Goal: Task Accomplishment & Management: Manage account settings

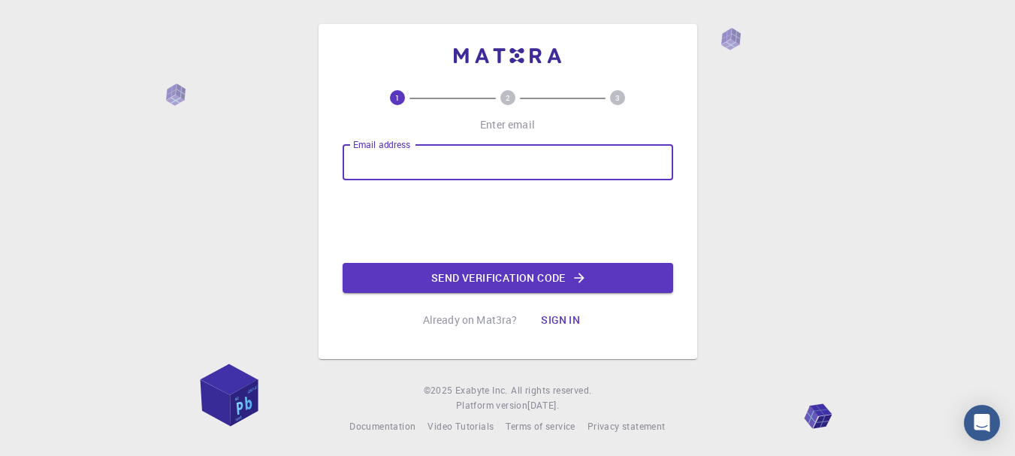
drag, startPoint x: 531, startPoint y: 163, endPoint x: 507, endPoint y: 170, distance: 25.0
click at [531, 163] on input "Email address" at bounding box center [508, 162] width 331 height 36
type input "[EMAIL_ADDRESS][DOMAIN_NAME]"
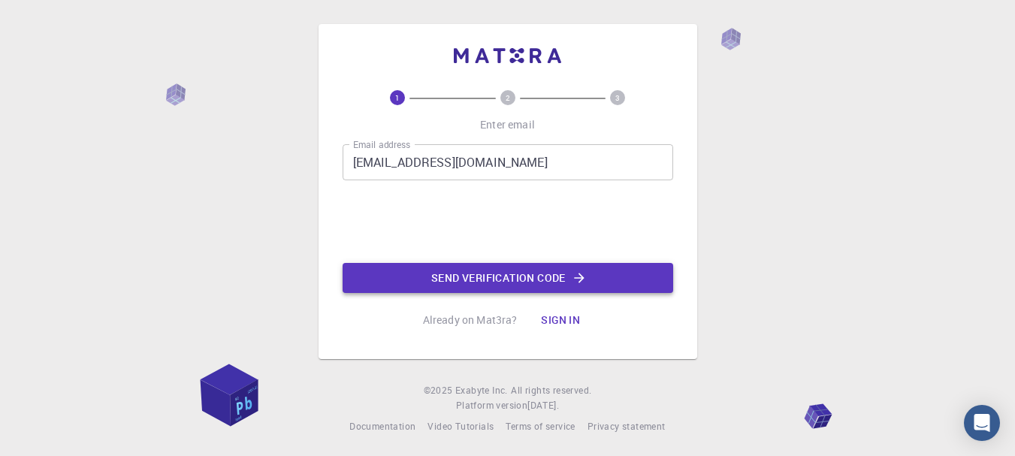
click at [436, 281] on button "Send verification code" at bounding box center [508, 278] width 331 height 30
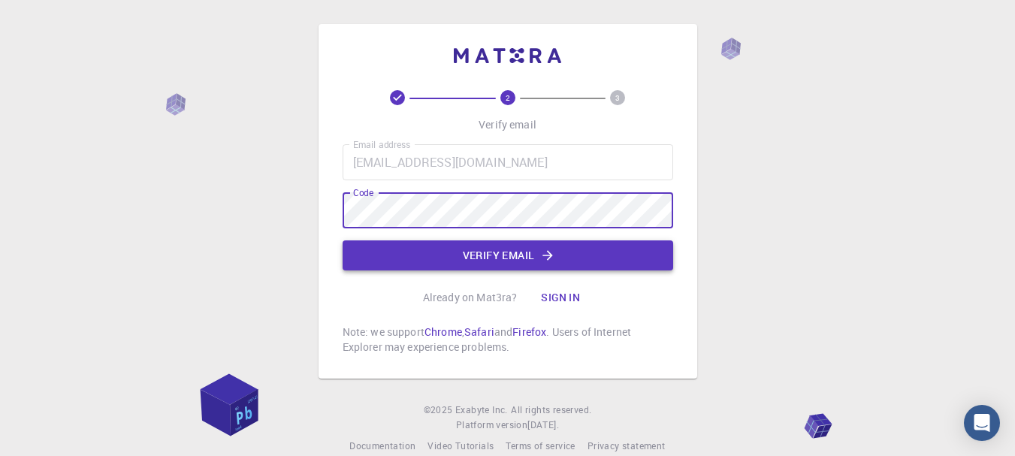
click at [508, 262] on button "Verify email" at bounding box center [508, 255] width 331 height 30
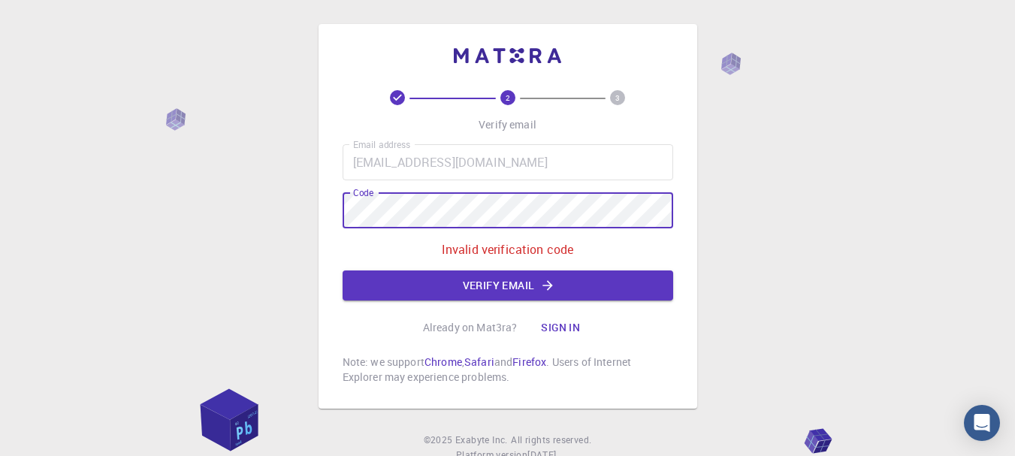
click at [288, 231] on div "2 3 Verify email Email address [EMAIL_ADDRESS][DOMAIN_NAME] Email address Code …" at bounding box center [507, 254] width 1015 height 508
click at [469, 282] on button "Verify email" at bounding box center [508, 285] width 331 height 30
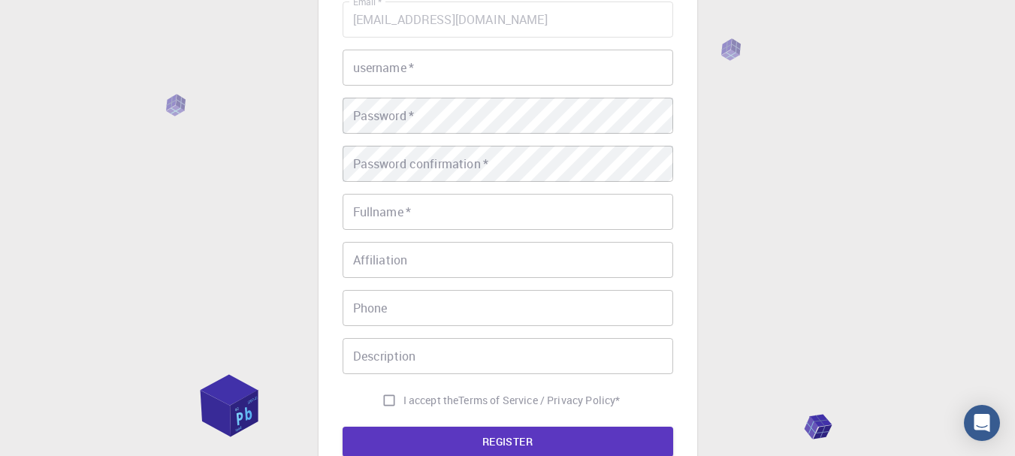
scroll to position [70, 0]
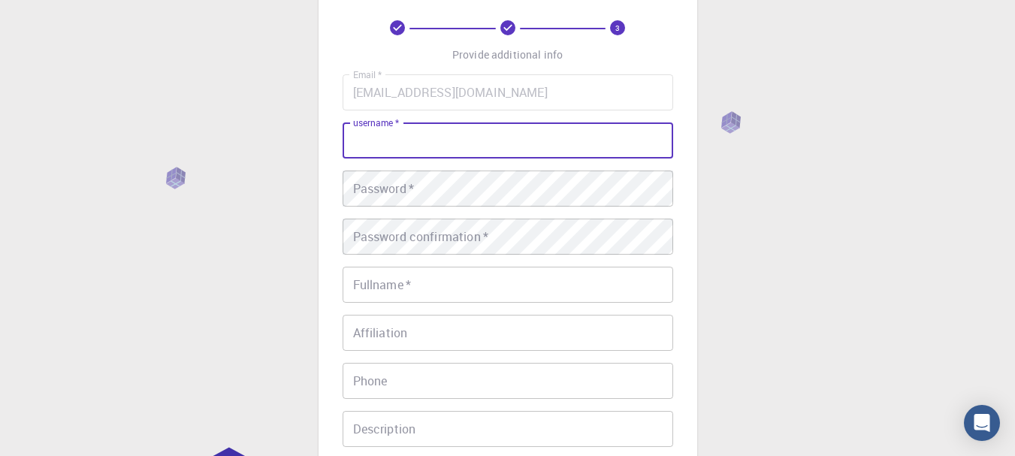
click at [409, 146] on input "username   *" at bounding box center [508, 140] width 331 height 36
click at [405, 143] on input "username   *" at bounding box center [508, 140] width 331 height 36
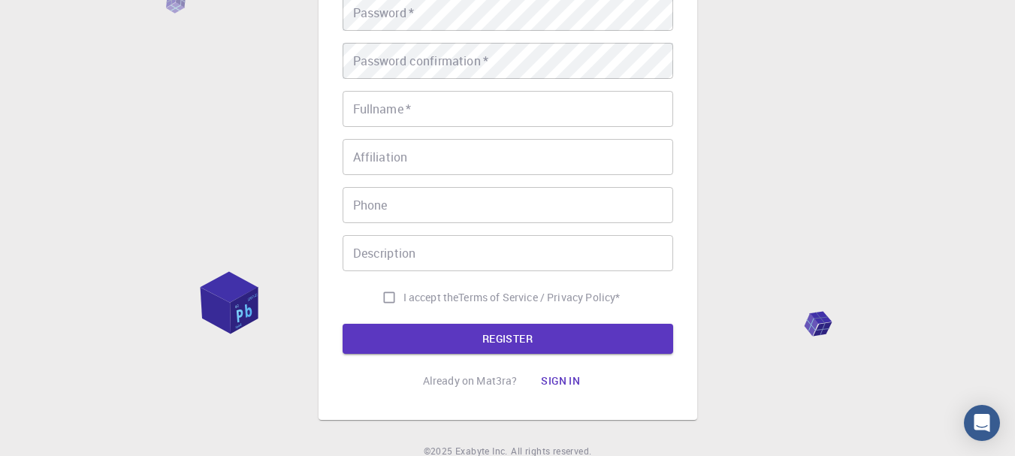
scroll to position [166, 0]
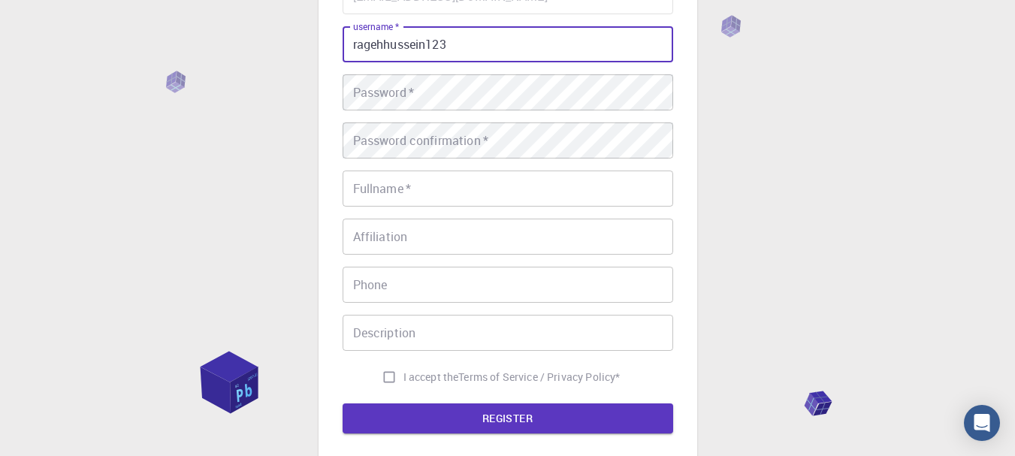
type input "ragehhussein123"
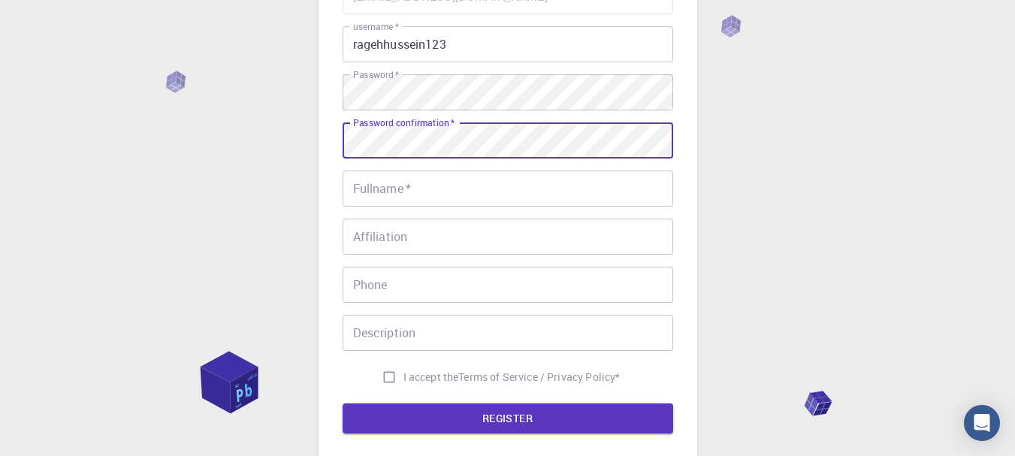
click at [373, 174] on div "Fullname   * Fullname   *" at bounding box center [508, 189] width 331 height 36
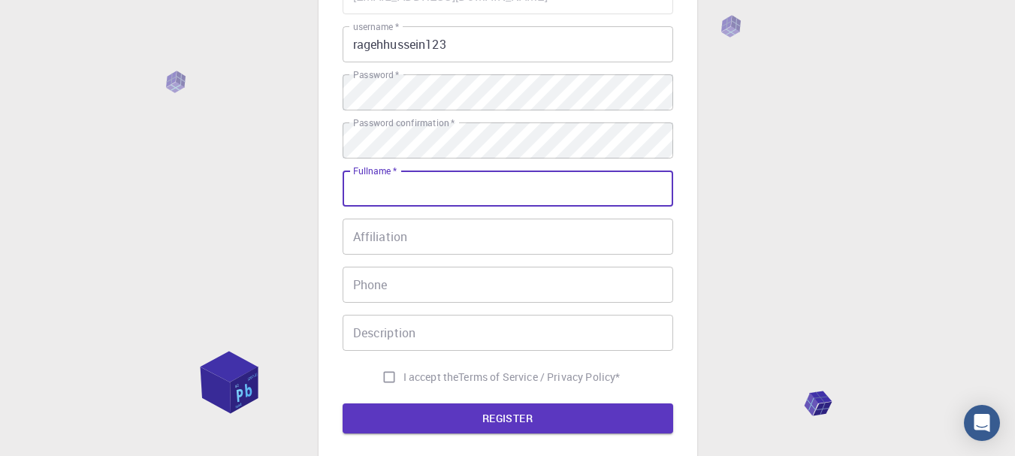
type input "[PERSON_NAME]"
type input "0559877008"
click at [415, 240] on input "Affiliation" at bounding box center [508, 237] width 331 height 36
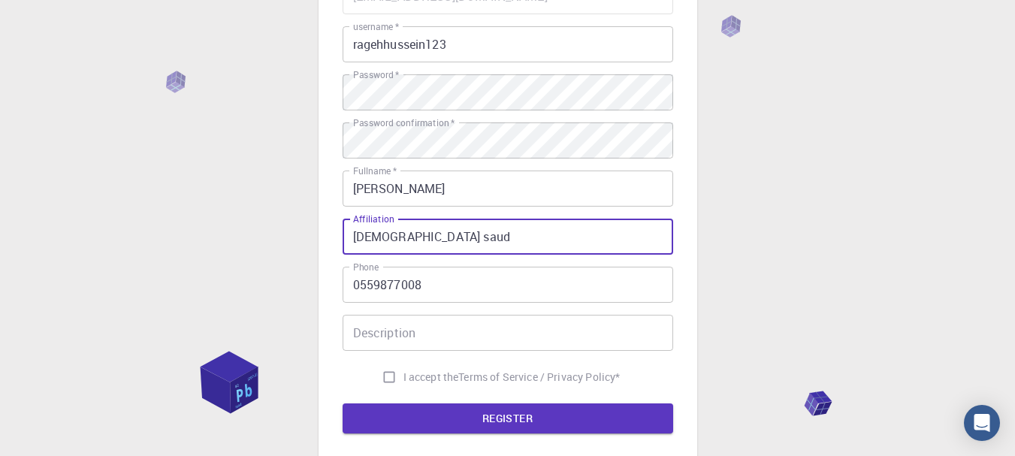
type input "[DEMOGRAPHIC_DATA] saud"
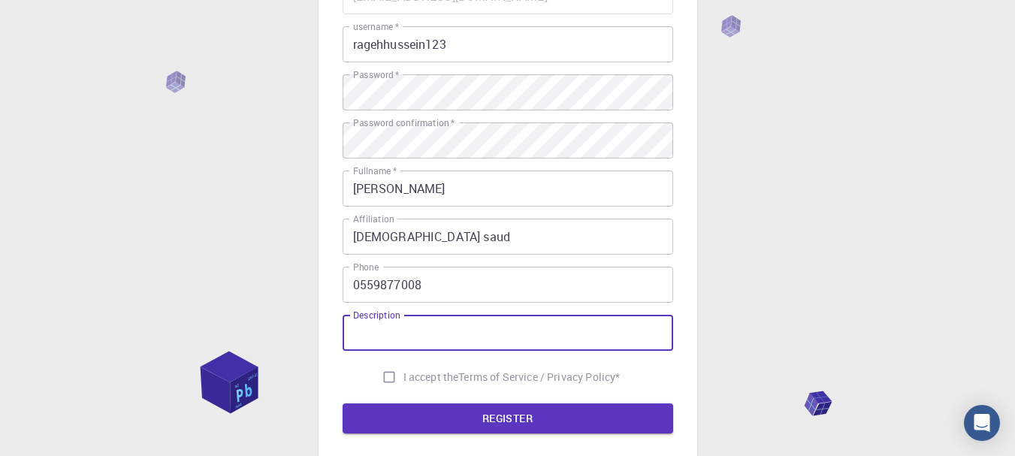
click at [437, 335] on input "Description" at bounding box center [508, 333] width 331 height 36
type input "Dr"
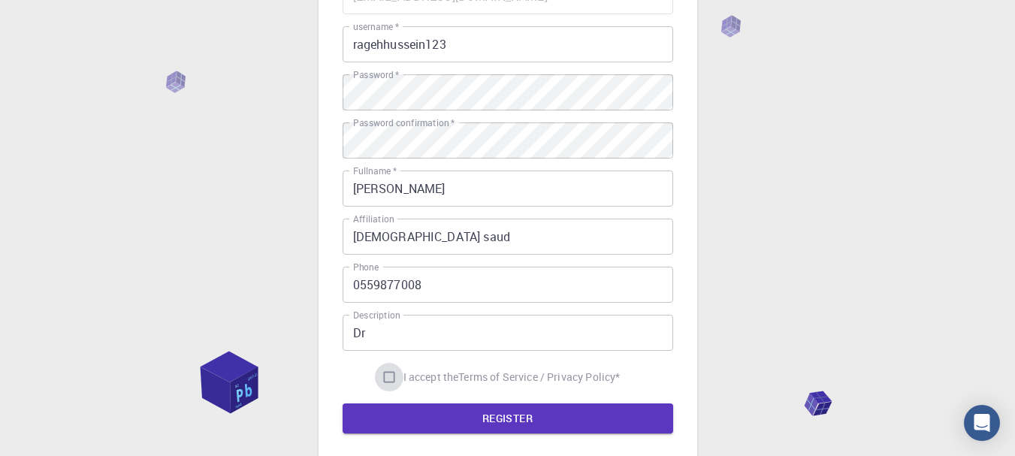
click at [379, 374] on input "I accept the Terms of Service / Privacy Policy *" at bounding box center [389, 377] width 29 height 29
checkbox input "true"
click at [412, 410] on button "REGISTER" at bounding box center [508, 418] width 331 height 30
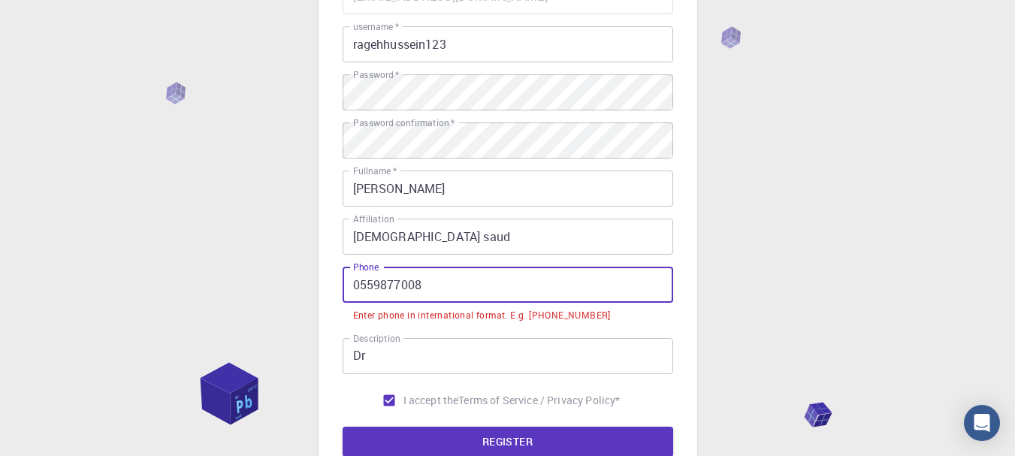
click at [363, 282] on input "0559877008" at bounding box center [508, 285] width 331 height 36
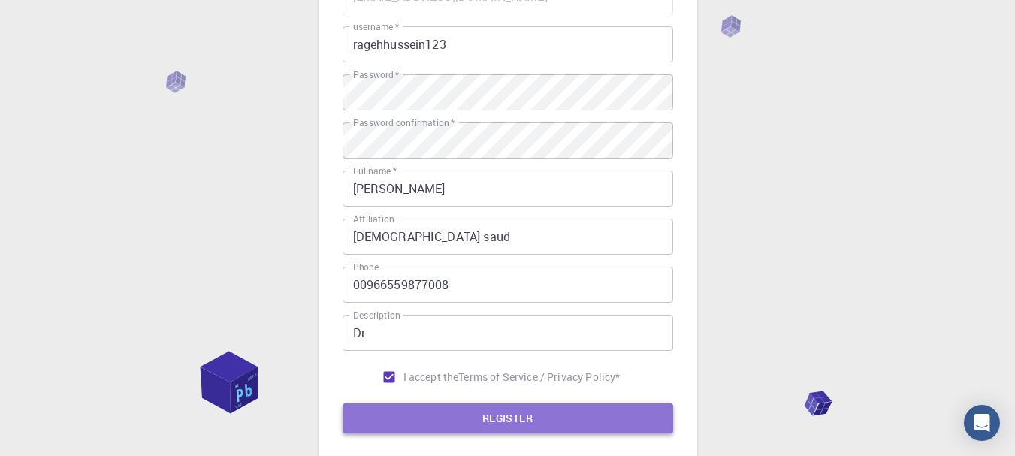
click at [521, 421] on button "REGISTER" at bounding box center [508, 418] width 331 height 30
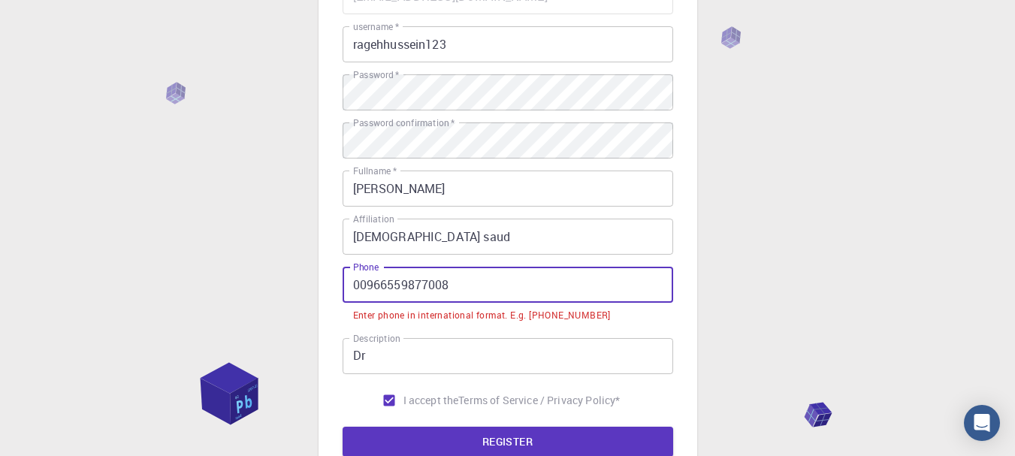
drag, startPoint x: 365, startPoint y: 289, endPoint x: 325, endPoint y: 293, distance: 40.7
click at [325, 293] on div "3 Provide additional info Email   * [EMAIL_ADDRESS][DOMAIN_NAME] Email   * user…" at bounding box center [508, 190] width 379 height 665
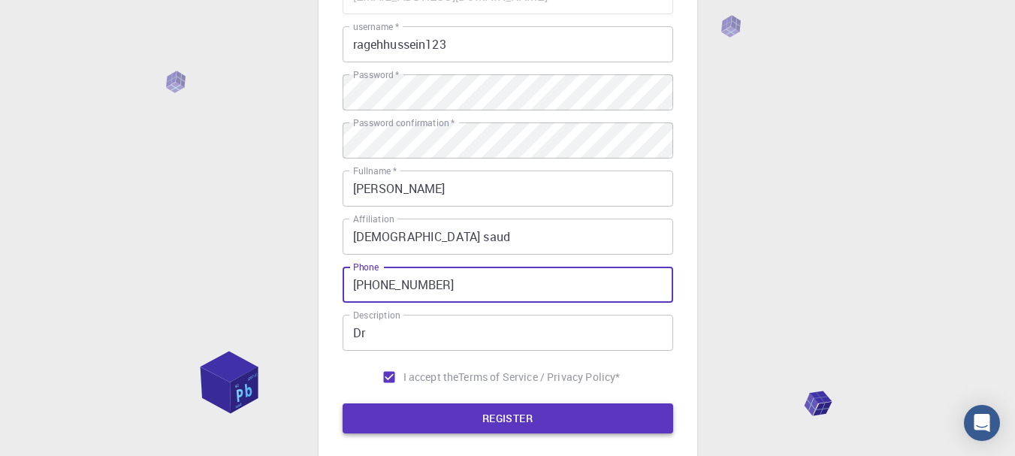
type input "[PHONE_NUMBER]"
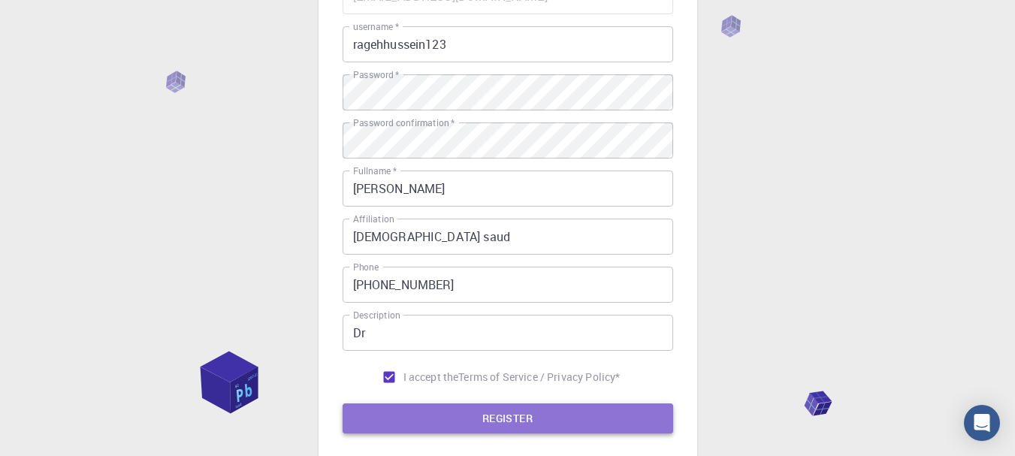
click at [483, 421] on button "REGISTER" at bounding box center [508, 418] width 331 height 30
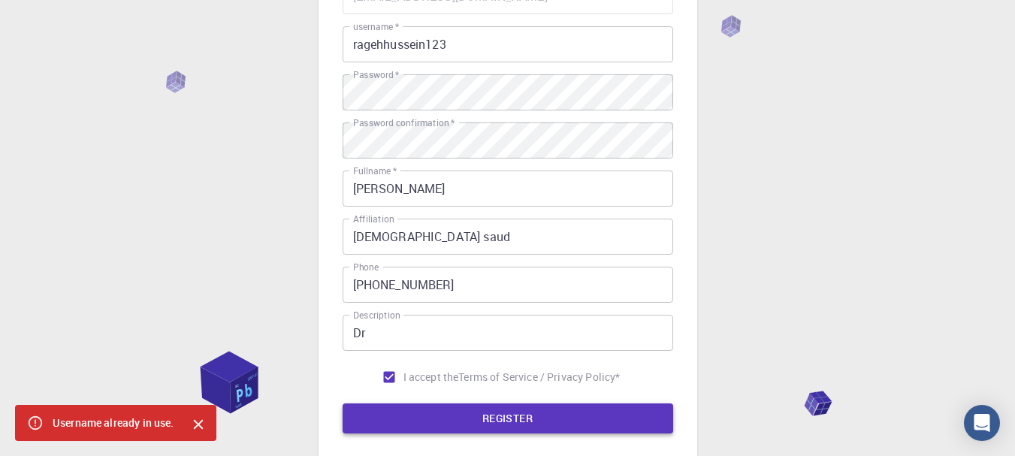
click at [524, 412] on button "REGISTER" at bounding box center [508, 418] width 331 height 30
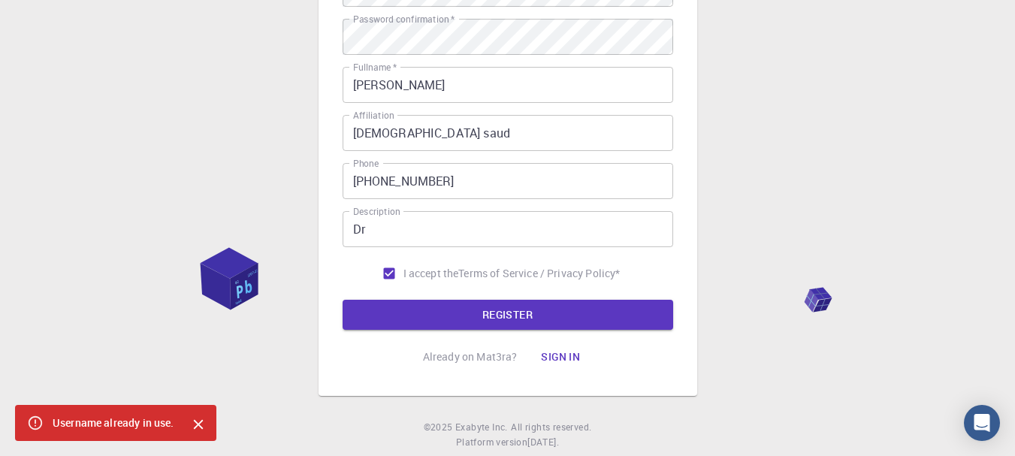
scroll to position [309, 0]
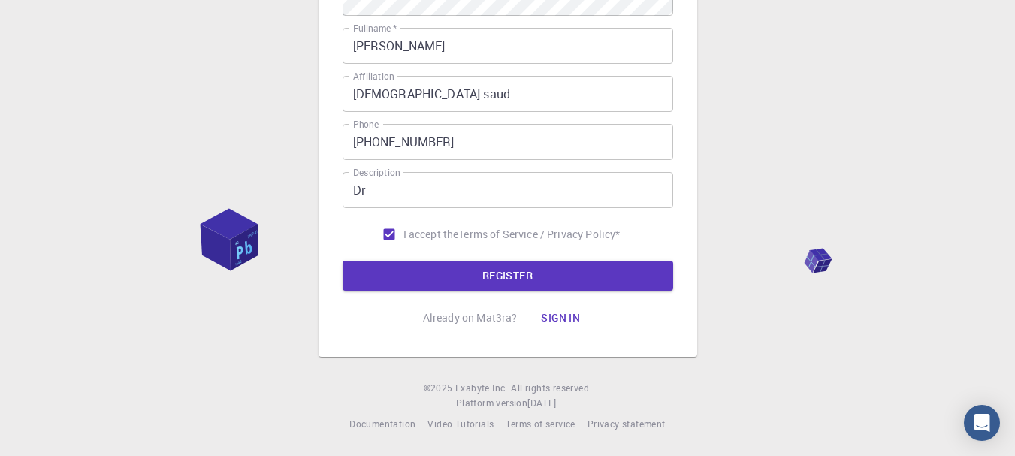
click at [533, 279] on button "REGISTER" at bounding box center [508, 276] width 331 height 30
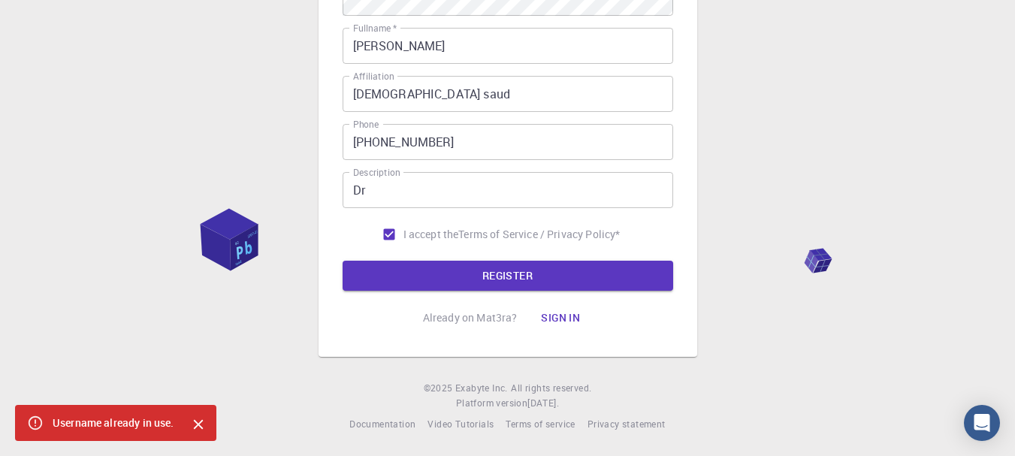
click at [478, 320] on p "Already on Mat3ra?" at bounding box center [470, 317] width 95 height 15
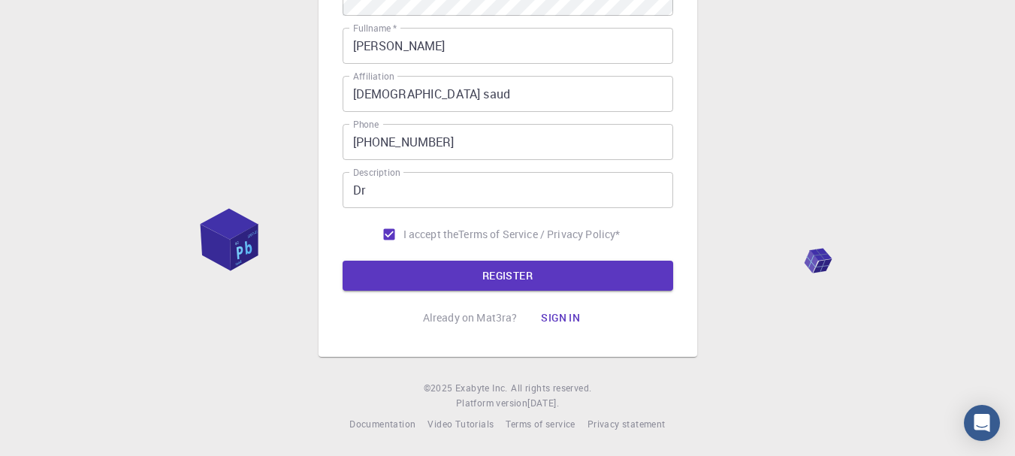
scroll to position [303, 0]
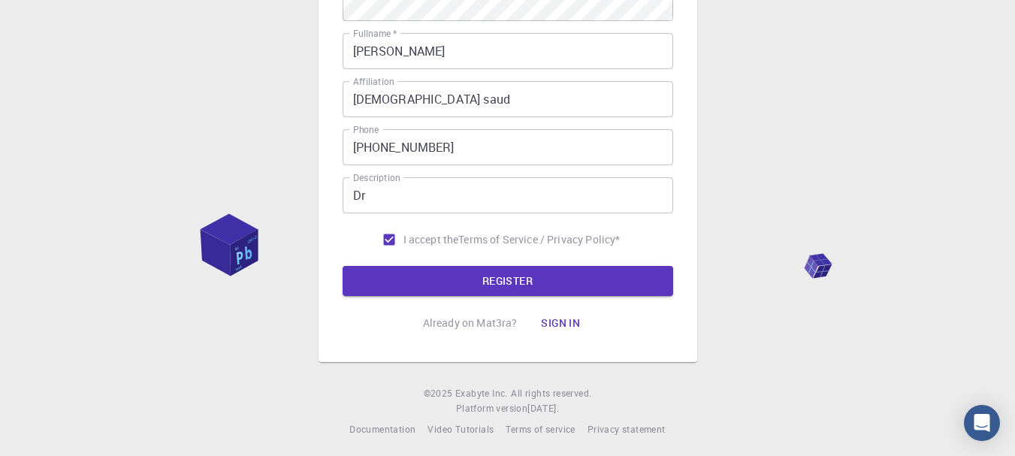
click at [562, 325] on button "Sign in" at bounding box center [560, 323] width 63 height 30
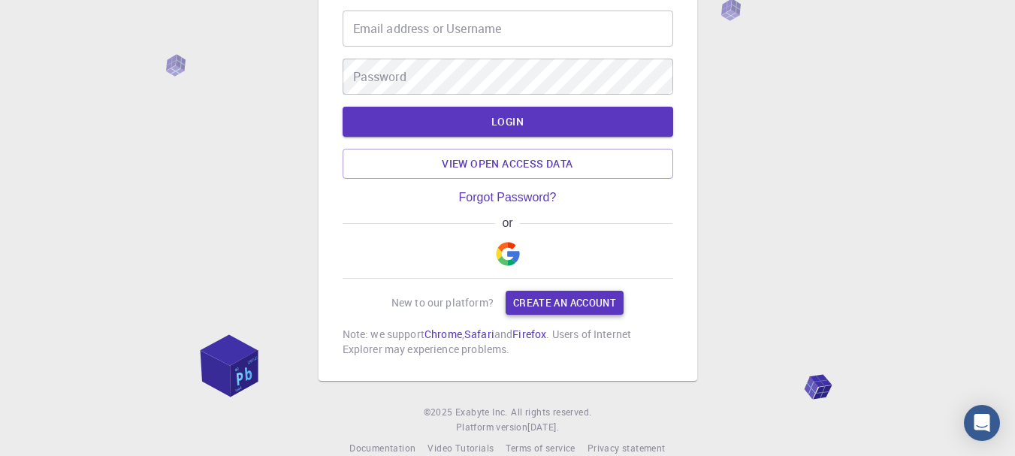
scroll to position [104, 0]
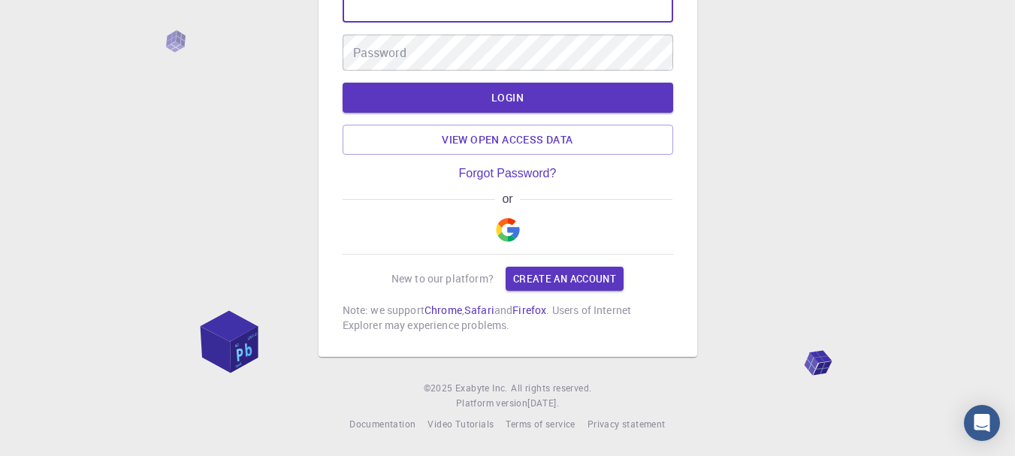
click at [530, 14] on input "Email address or Username" at bounding box center [508, 4] width 331 height 36
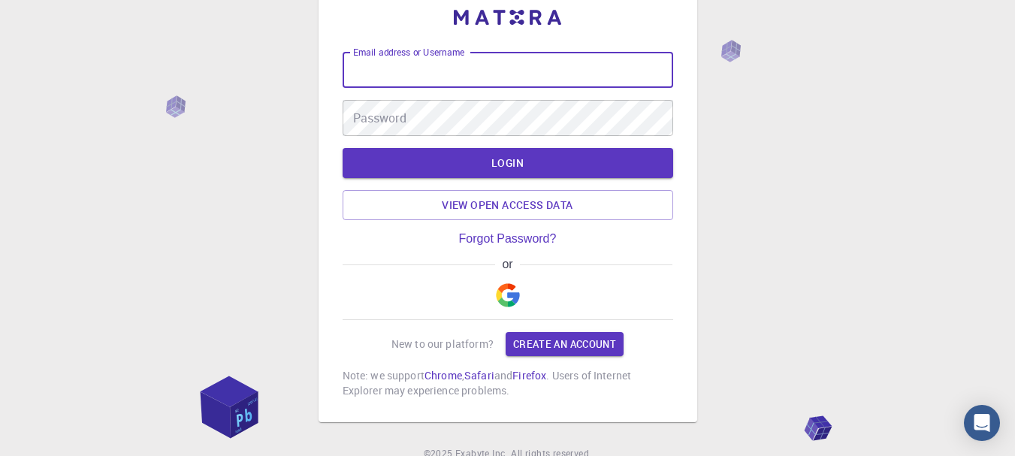
click at [505, 77] on input "Email address or Username" at bounding box center [508, 70] width 331 height 36
click at [504, 76] on input "Email address or Username" at bounding box center [508, 70] width 331 height 36
type input "[EMAIL_ADDRESS][DOMAIN_NAME]"
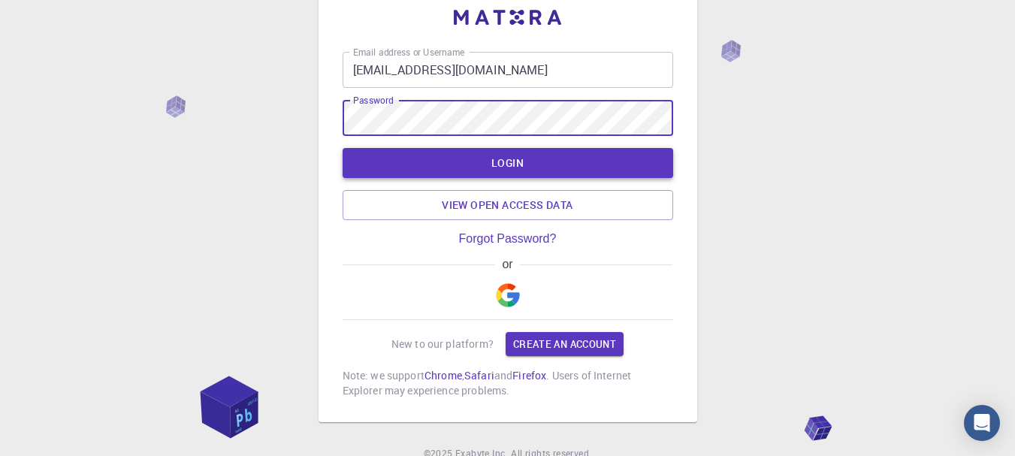
click at [509, 153] on button "LOGIN" at bounding box center [508, 163] width 331 height 30
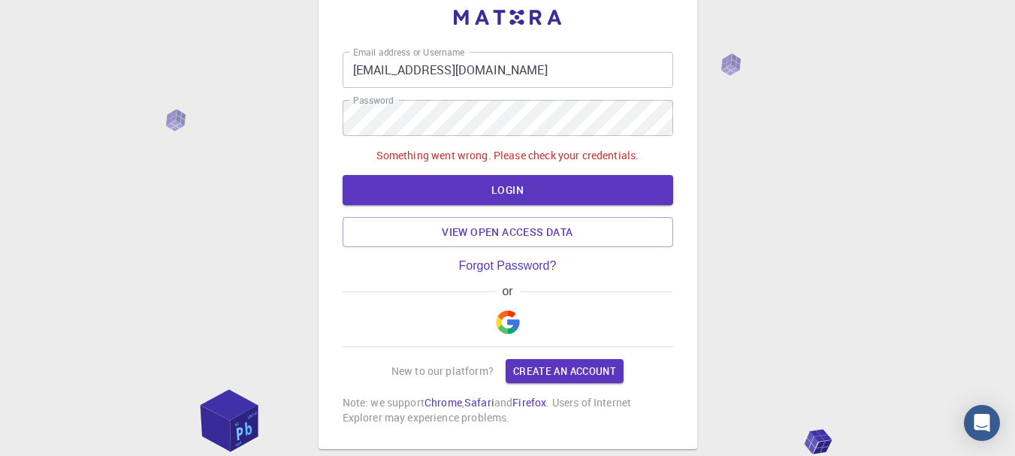
click at [497, 253] on div "Email address or Username [PERSON_NAME][EMAIL_ADDRESS][DOMAIN_NAME] Email addre…" at bounding box center [508, 238] width 331 height 373
click at [499, 259] on link "Forgot Password?" at bounding box center [508, 266] width 98 height 14
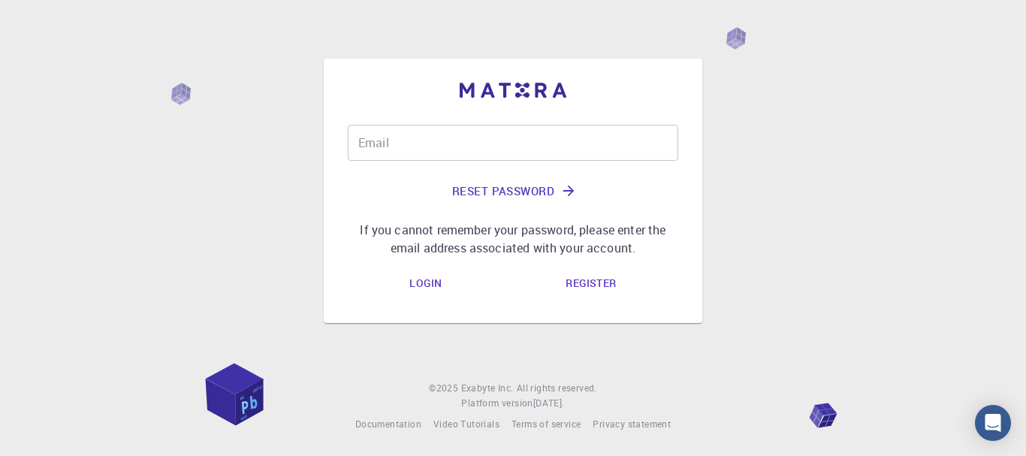
click at [492, 146] on input "Email" at bounding box center [513, 143] width 331 height 36
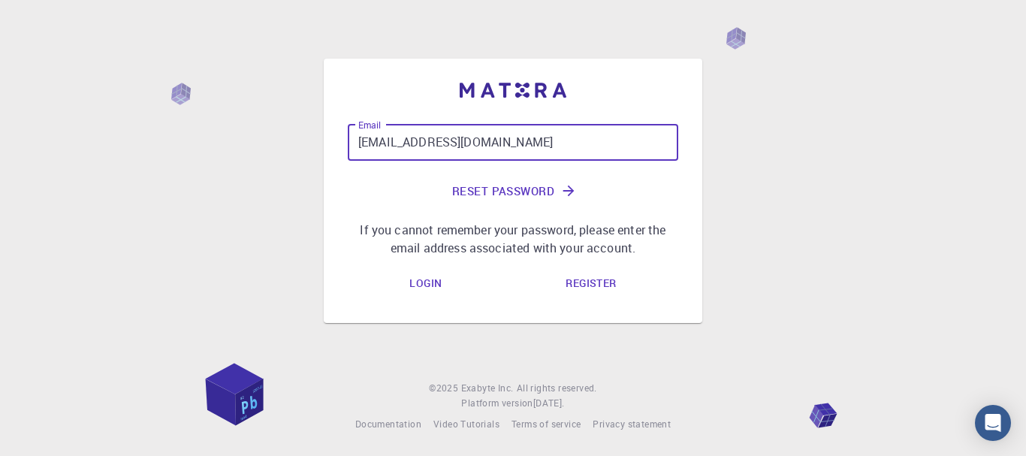
type input "[EMAIL_ADDRESS][DOMAIN_NAME]"
click at [527, 194] on button "Reset Password" at bounding box center [513, 191] width 331 height 36
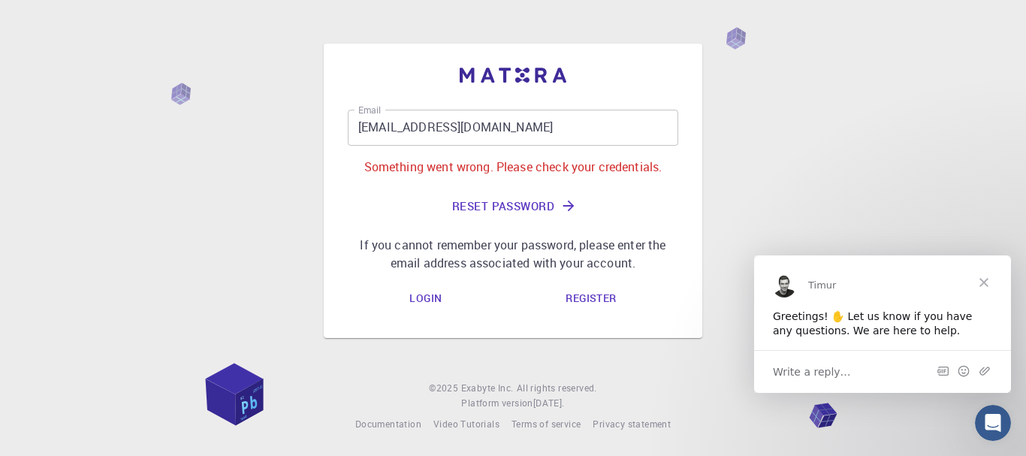
click at [537, 209] on button "Reset Password" at bounding box center [513, 206] width 331 height 36
